Goal: Transaction & Acquisition: Purchase product/service

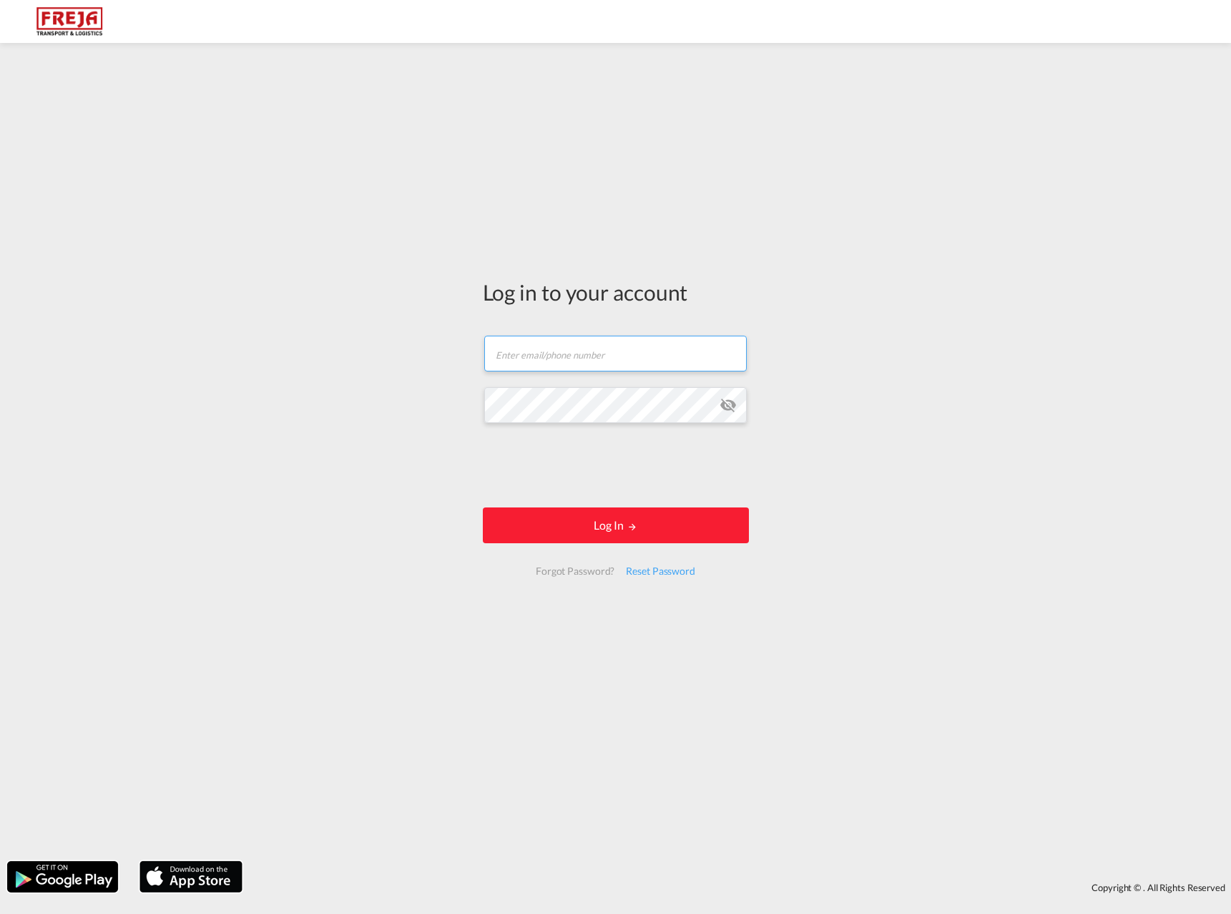
click at [569, 361] on input "text" at bounding box center [615, 354] width 263 height 36
type input "[EMAIL_ADDRESS][DOMAIN_NAME]"
click at [483, 507] on button "Log In" at bounding box center [616, 525] width 266 height 36
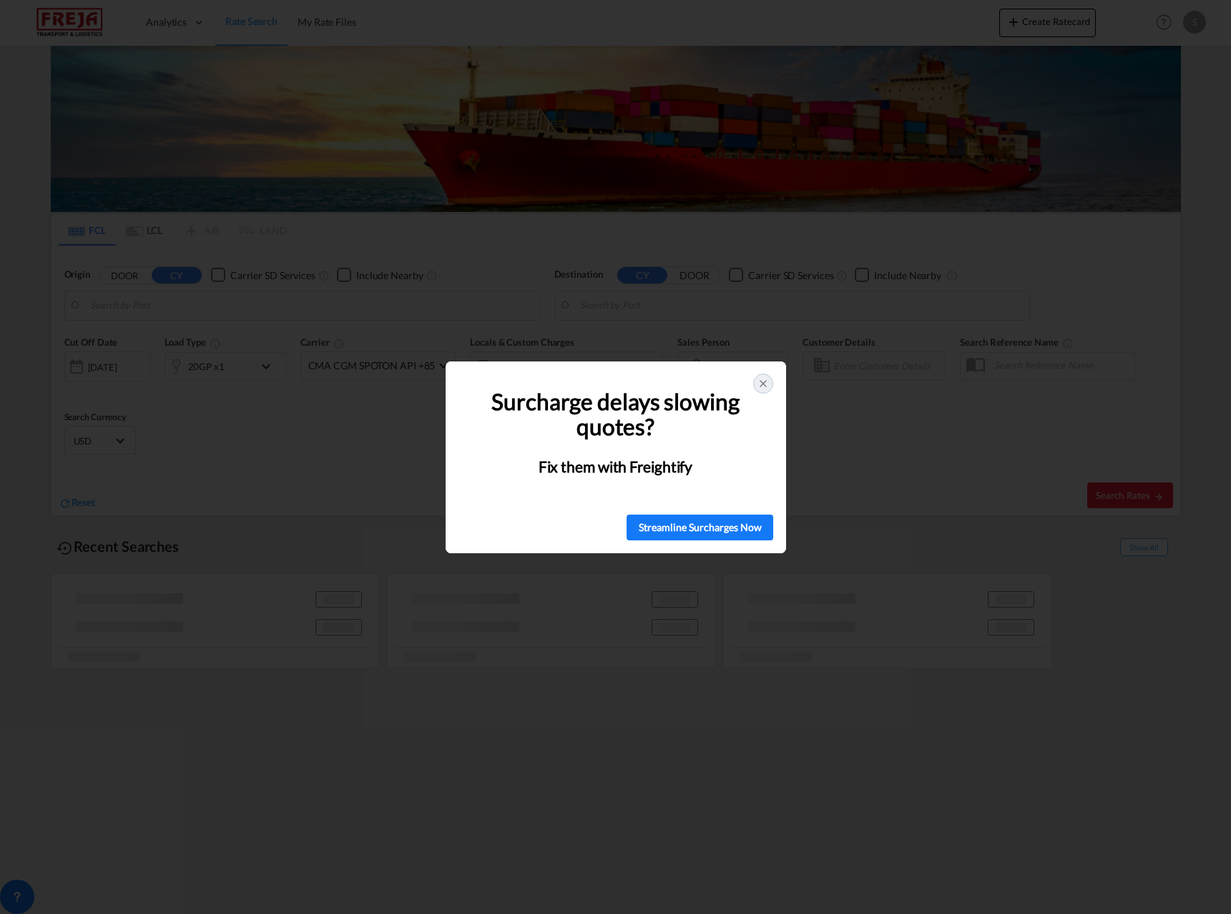
type input "[GEOGRAPHIC_DATA], NOSVG"
click at [759, 379] on icon at bounding box center [763, 383] width 11 height 11
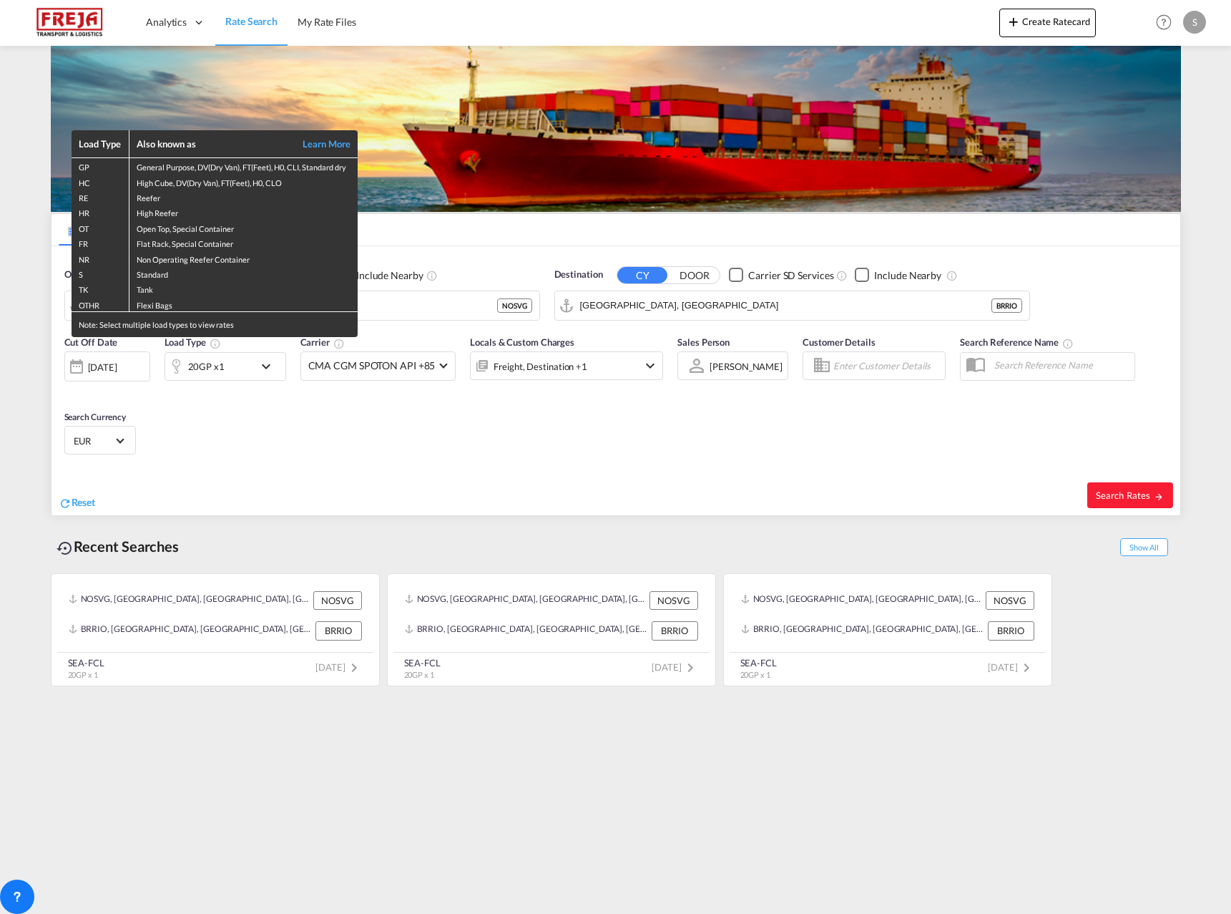
click at [657, 302] on div "Load Type Also known as Learn More GP General Purpose, DV(Dry Van), FT(Feet), H…" at bounding box center [615, 457] width 1231 height 914
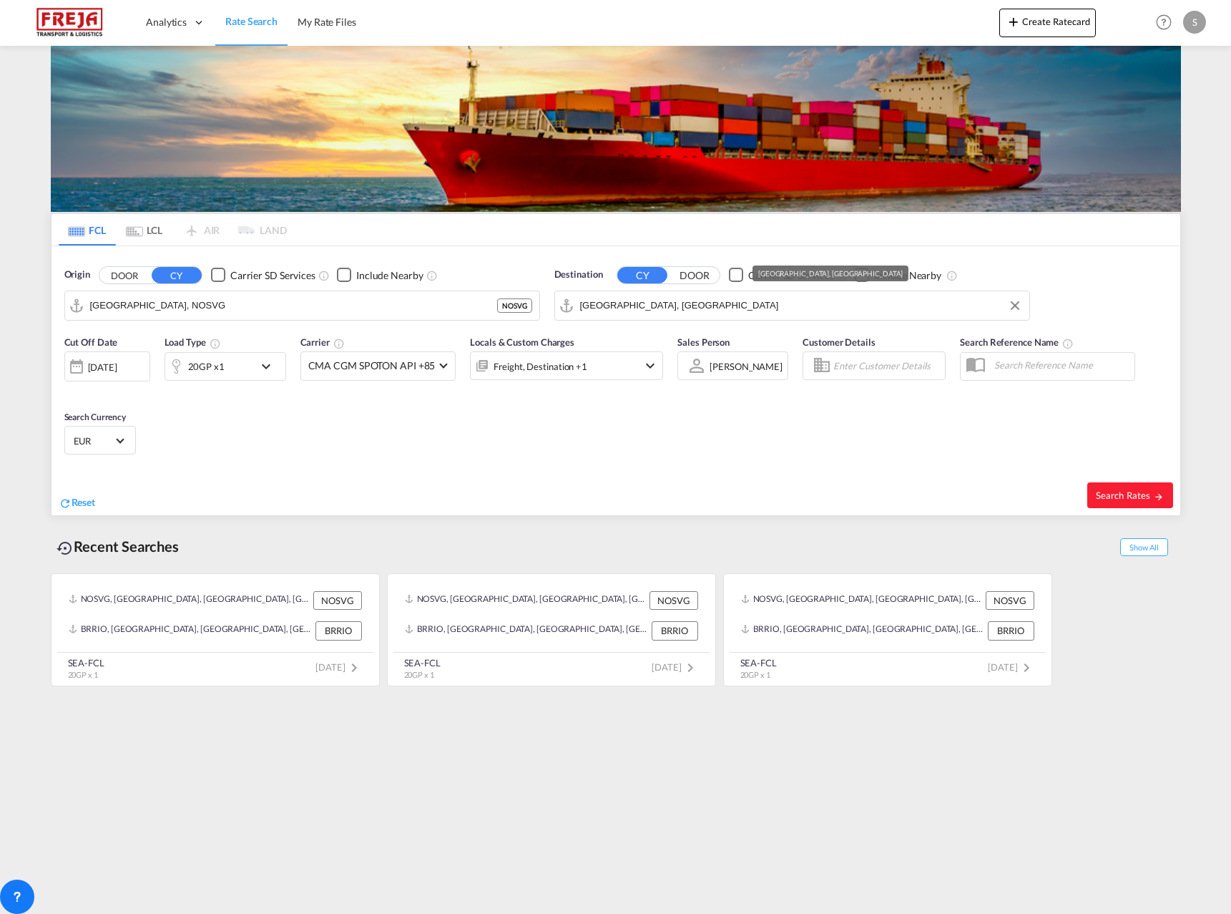
click at [643, 305] on input "[GEOGRAPHIC_DATA], [GEOGRAPHIC_DATA]" at bounding box center [801, 305] width 442 height 21
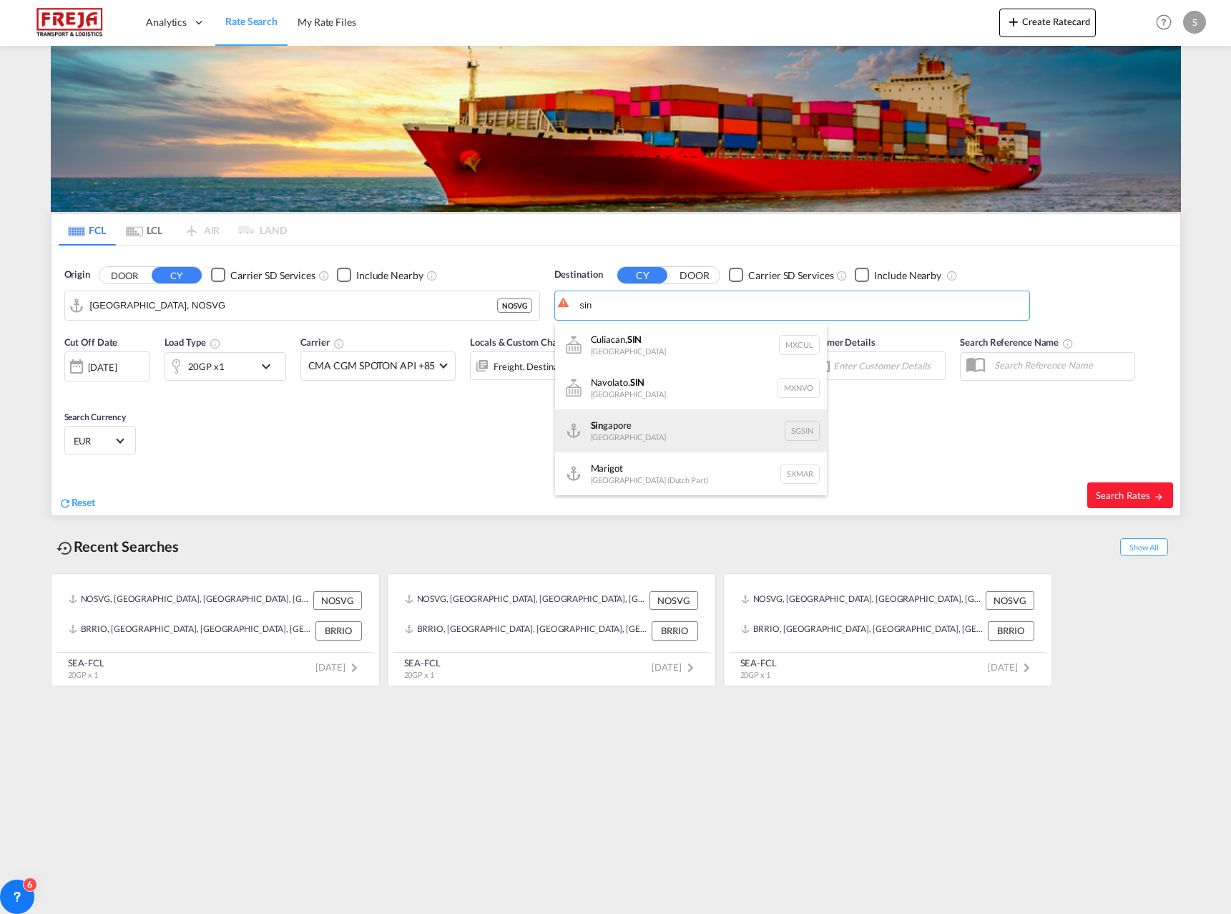
click at [641, 431] on div "Sin gapore [GEOGRAPHIC_DATA] [GEOGRAPHIC_DATA]" at bounding box center [691, 430] width 272 height 43
type input "[GEOGRAPHIC_DATA], SGSIN"
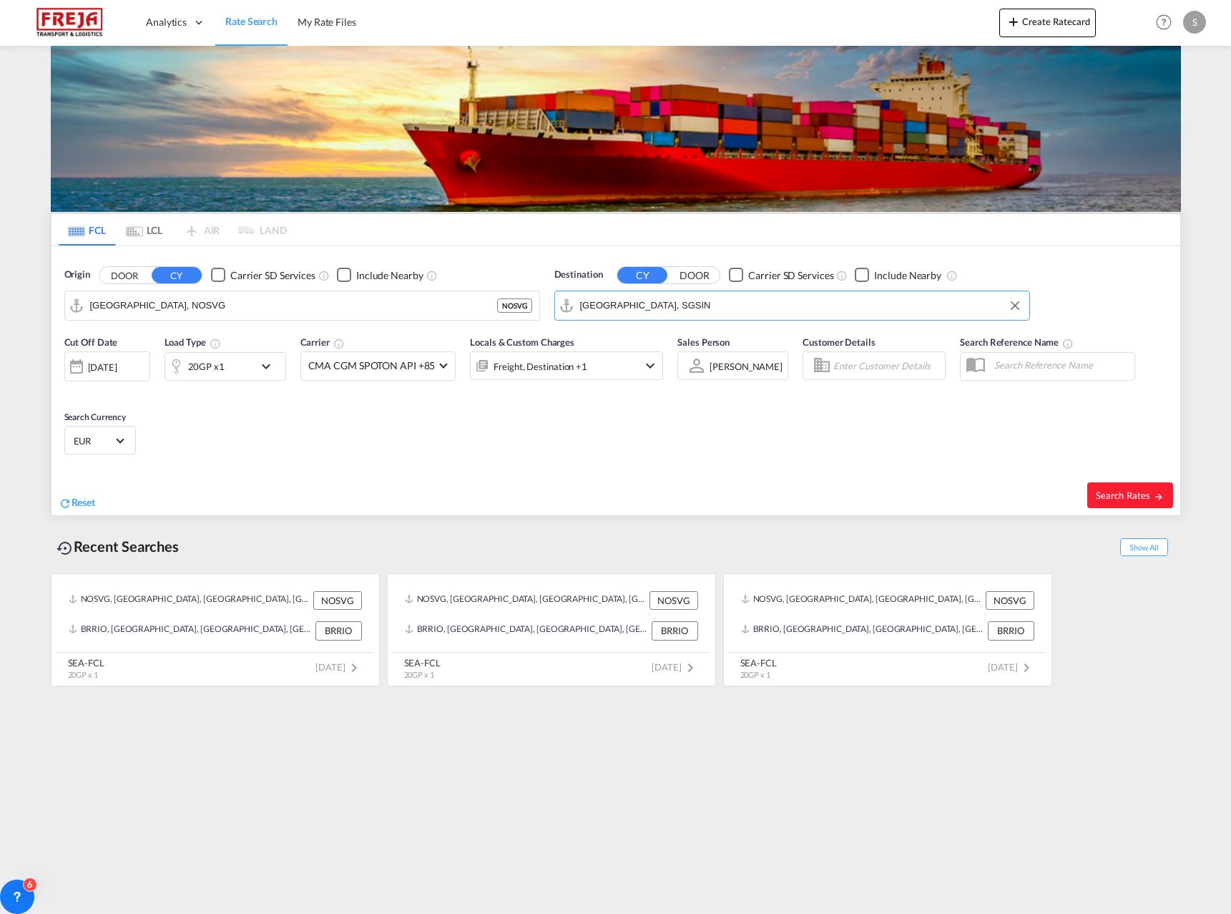
click at [109, 439] on span "EUR" at bounding box center [94, 440] width 40 height 13
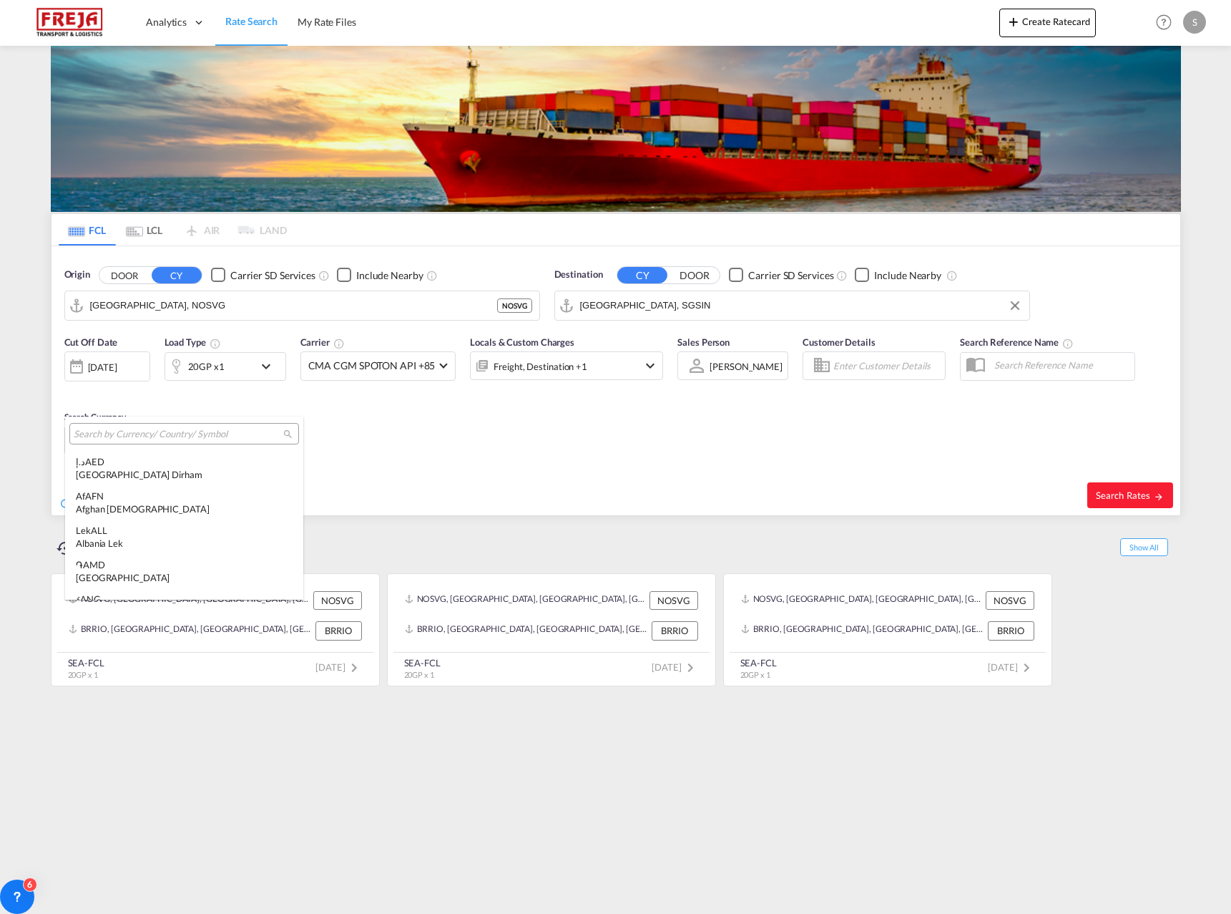
scroll to position [1436, 0]
click at [121, 437] on input "search" at bounding box center [179, 434] width 210 height 13
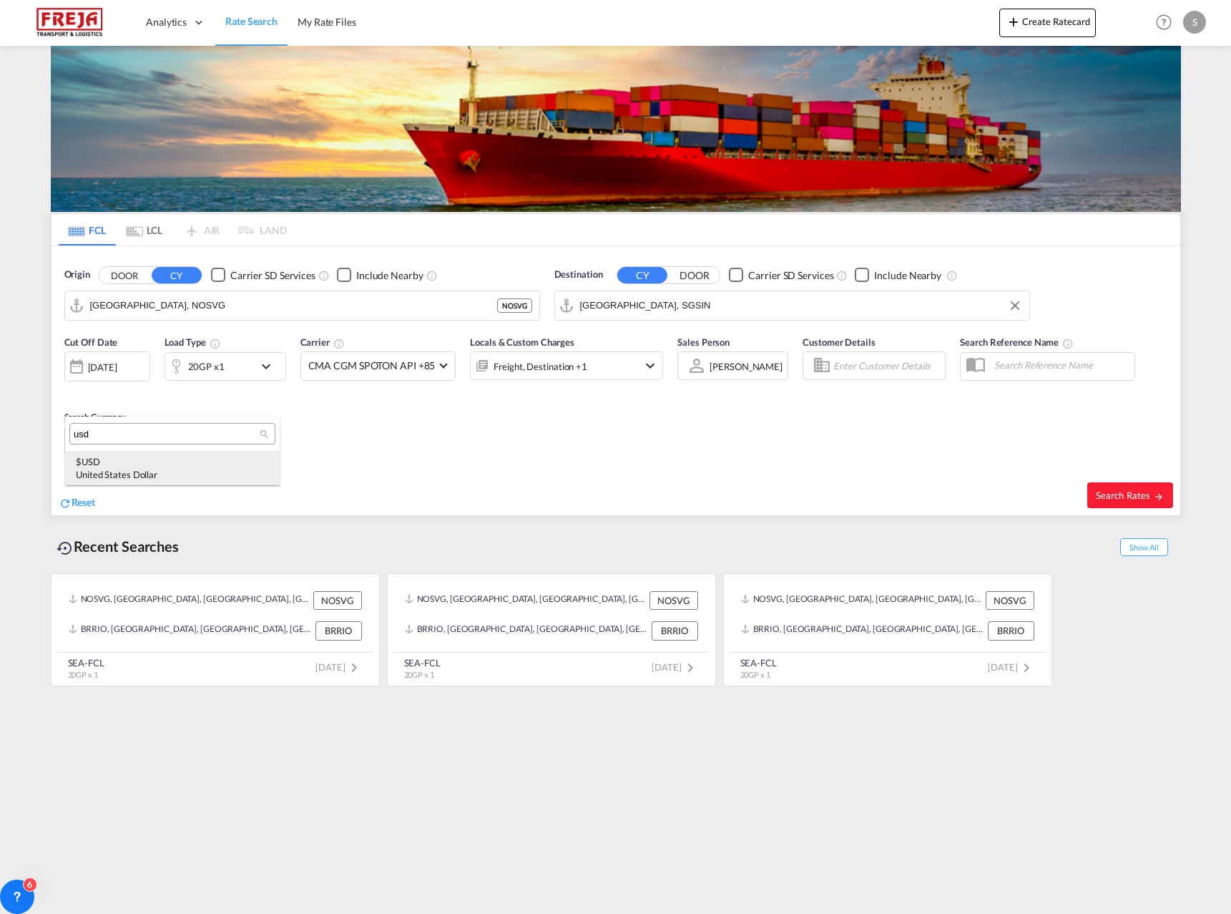
type input "usd"
click at [117, 476] on div "United States Dollar" at bounding box center [172, 474] width 193 height 13
click at [1133, 493] on span "Search Rates" at bounding box center [1130, 494] width 69 height 11
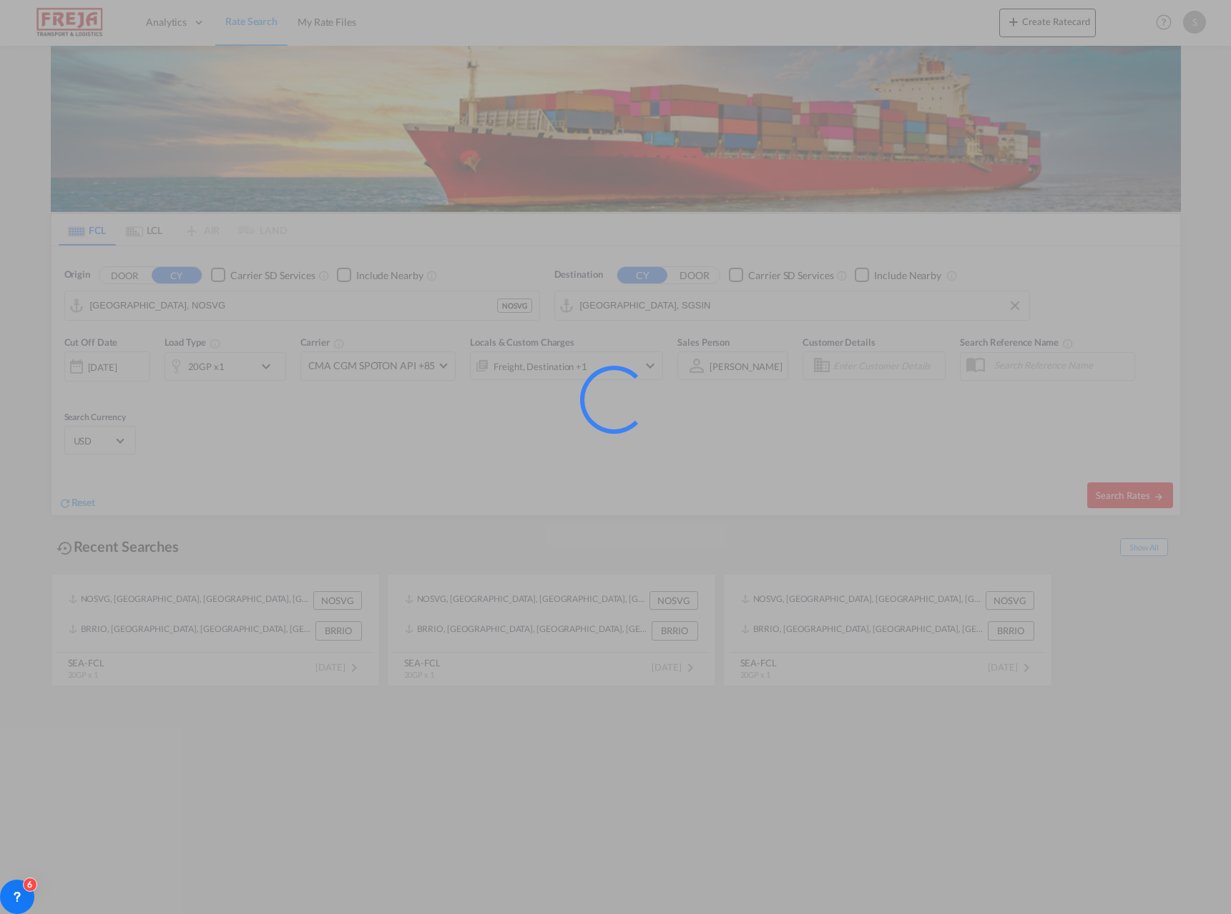
type input "NOSVG to SGSIN / [DATE]"
